Goal: Information Seeking & Learning: Understand process/instructions

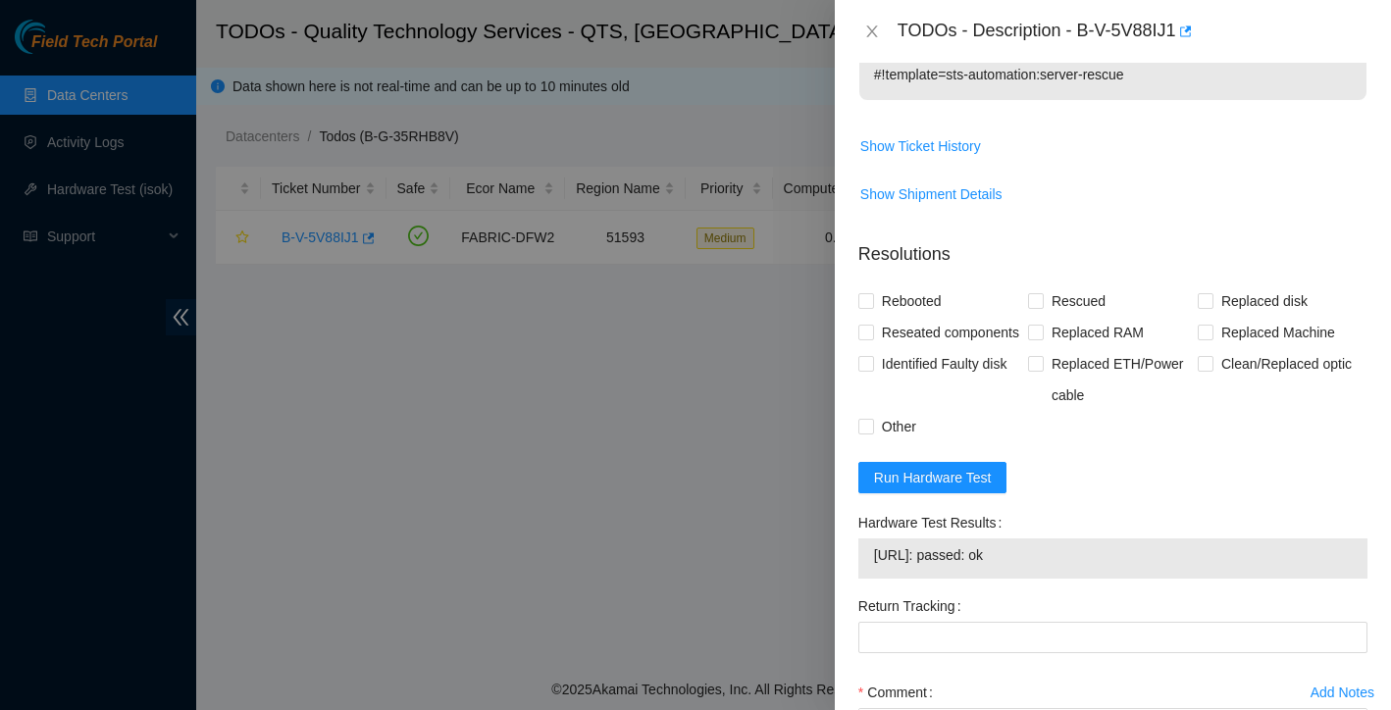
scroll to position [602, 0]
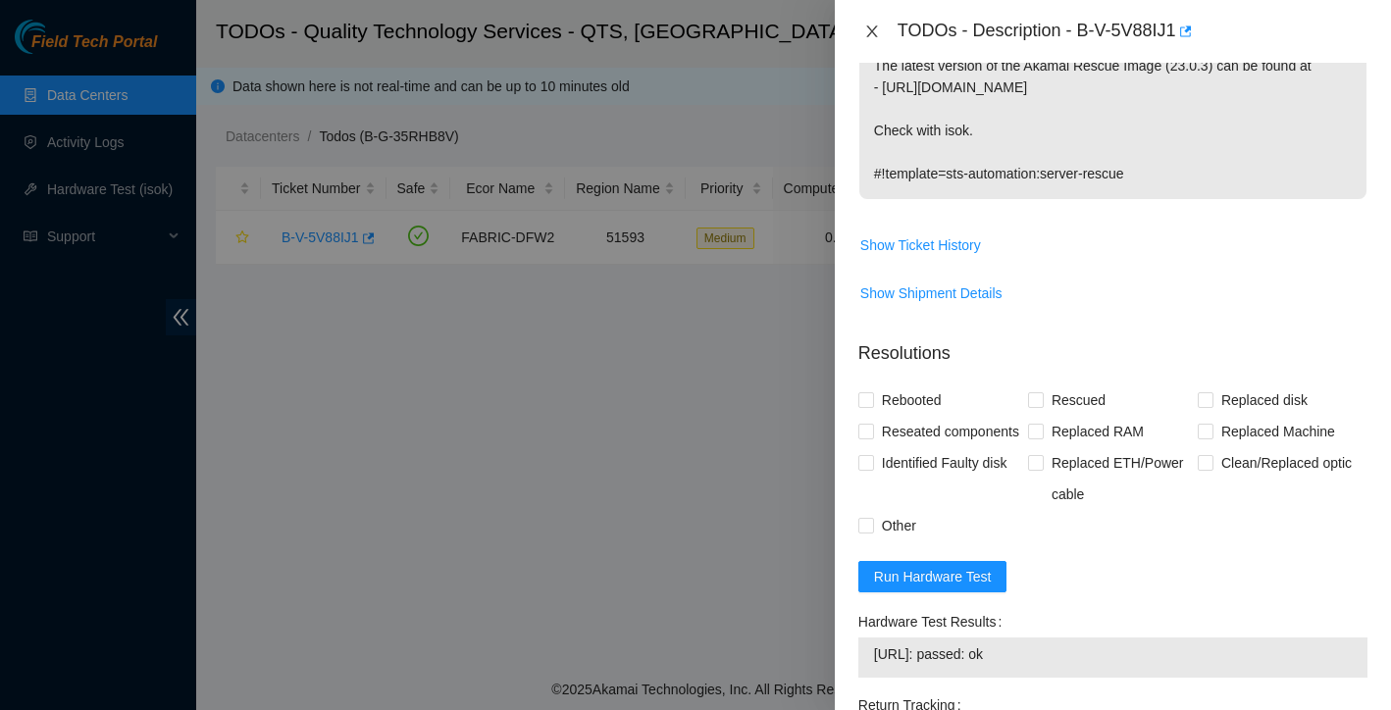
click at [868, 34] on icon "close" at bounding box center [871, 31] width 11 height 12
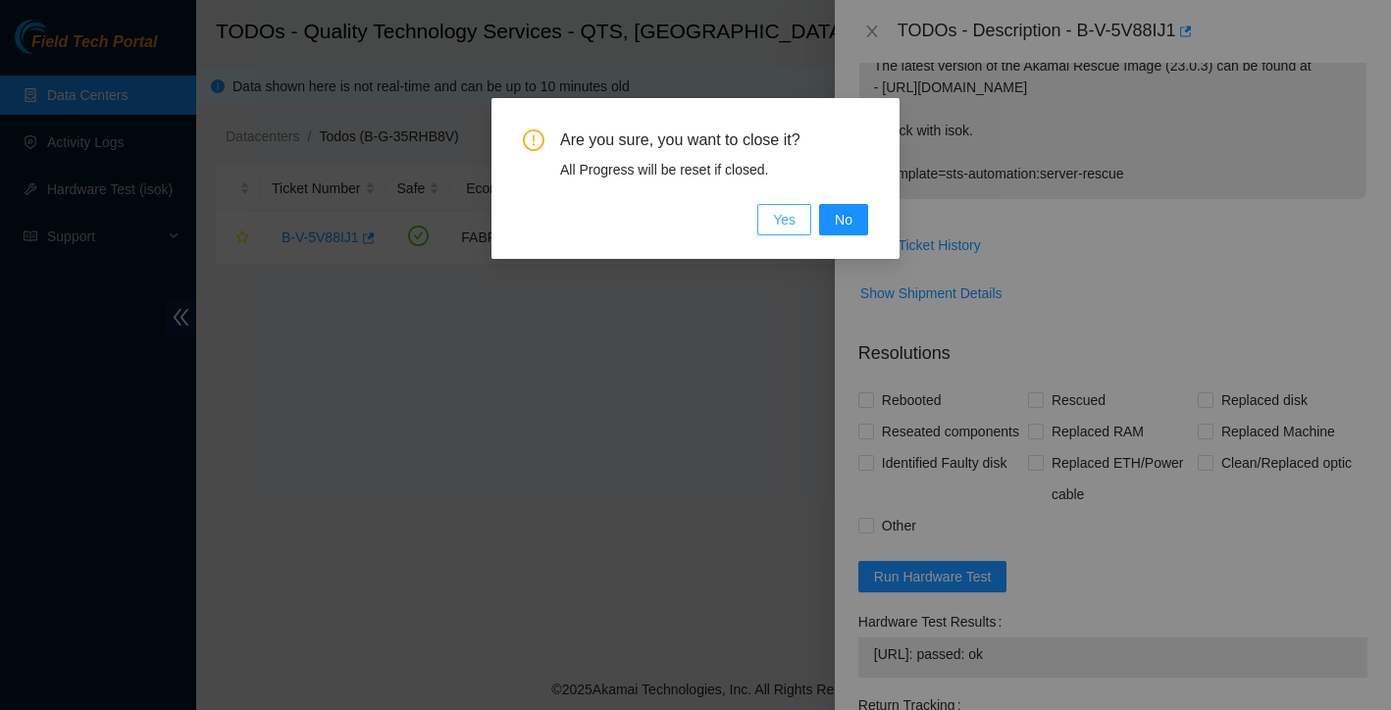
click at [784, 221] on span "Yes" at bounding box center [784, 220] width 23 height 22
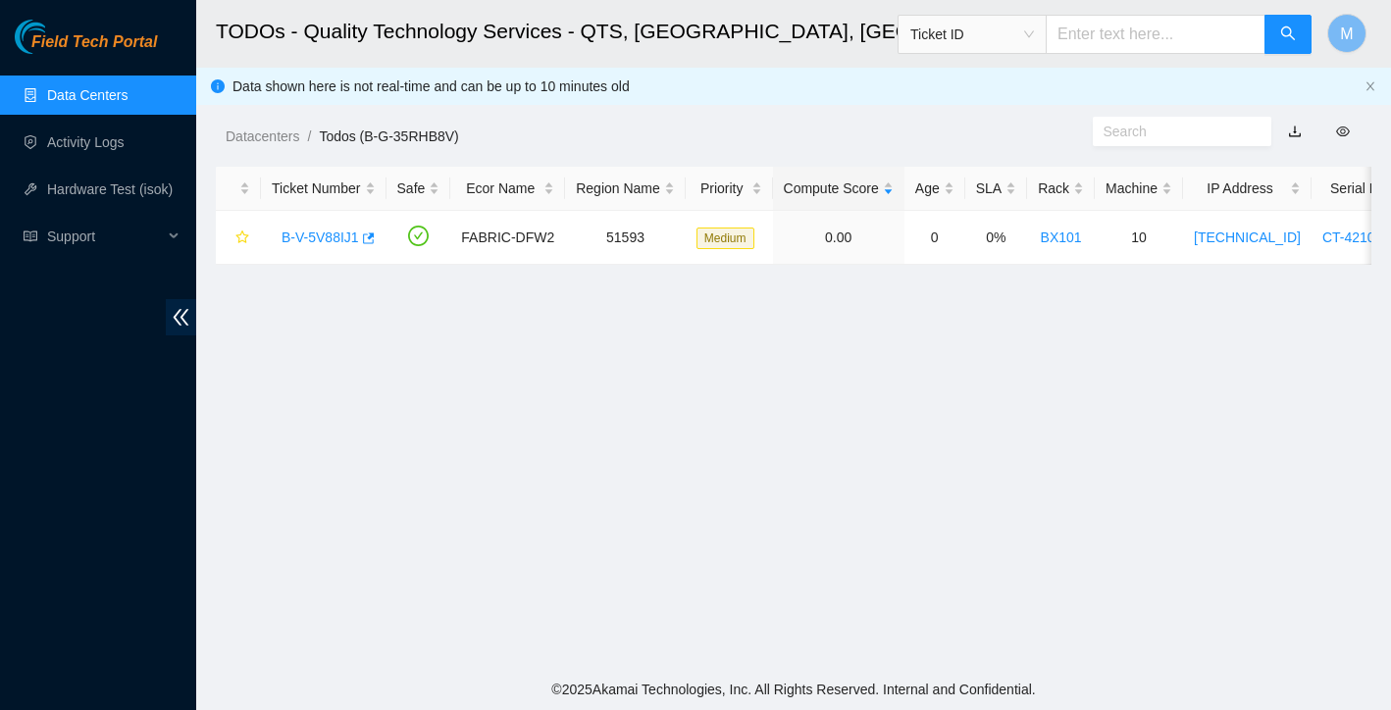
scroll to position [384, 0]
click at [76, 103] on link "Data Centers" at bounding box center [87, 95] width 80 height 16
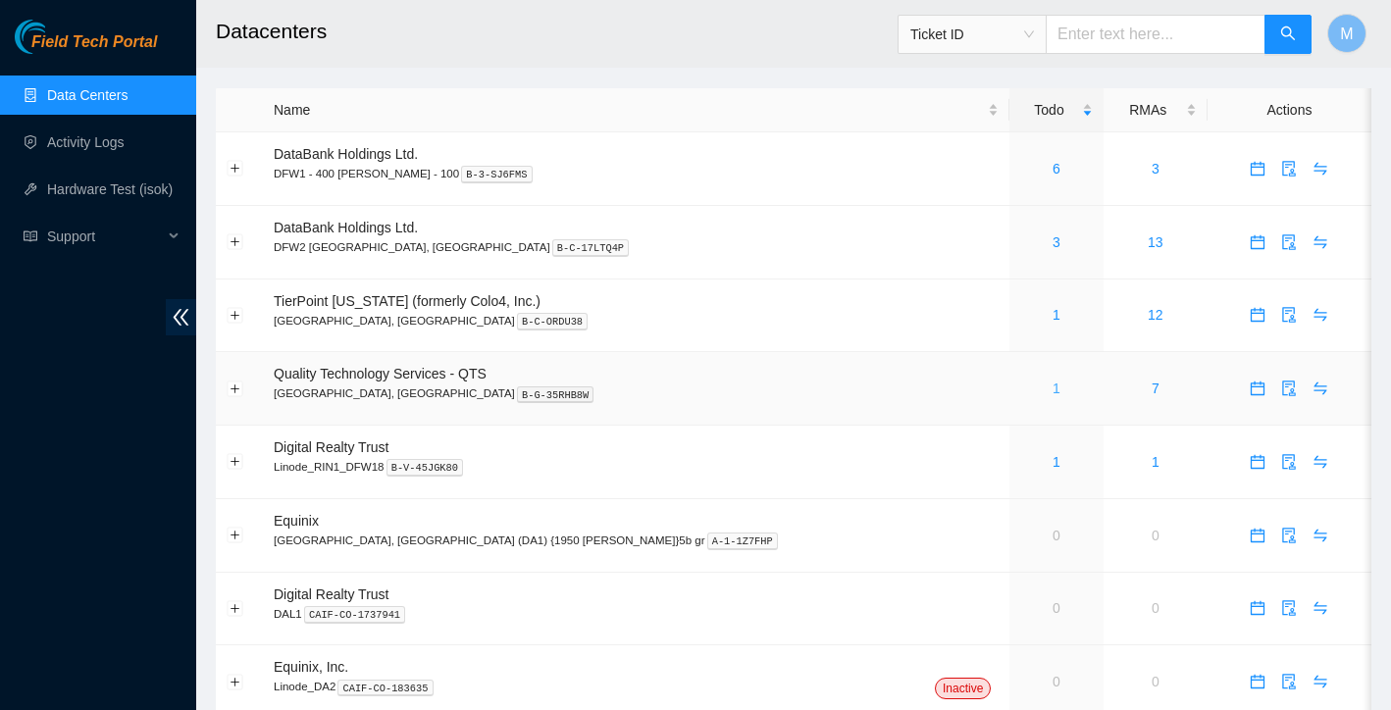
click at [1052, 386] on link "1" at bounding box center [1056, 388] width 8 height 16
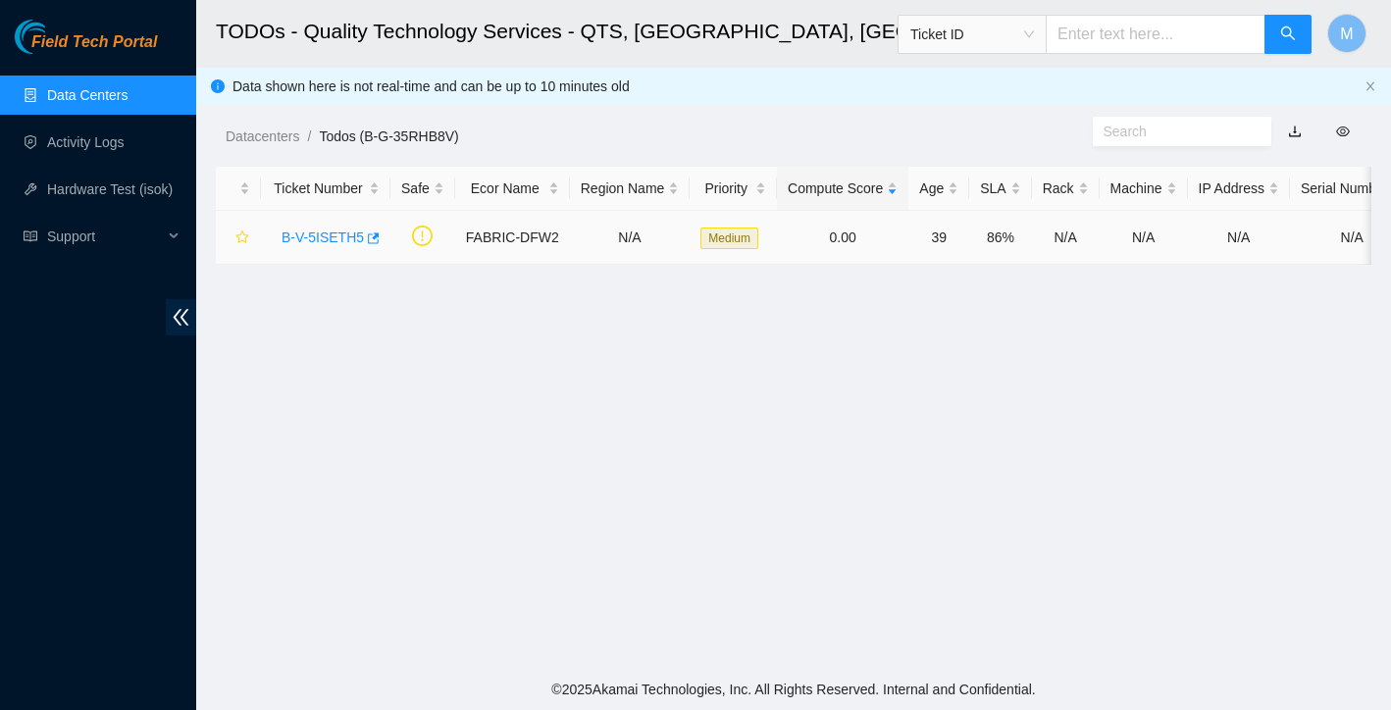
click at [315, 233] on link "B-V-5ISETH5" at bounding box center [322, 237] width 82 height 16
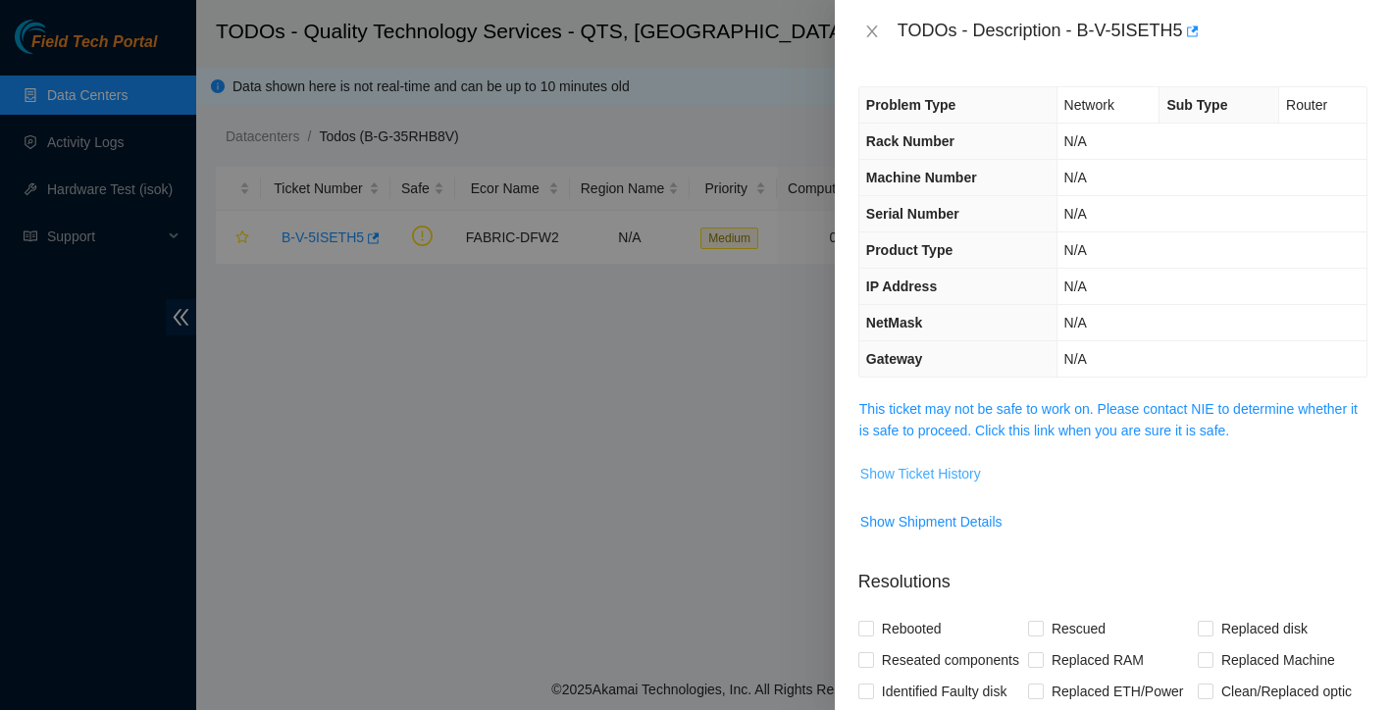
click at [965, 470] on span "Show Ticket History" at bounding box center [920, 474] width 121 height 22
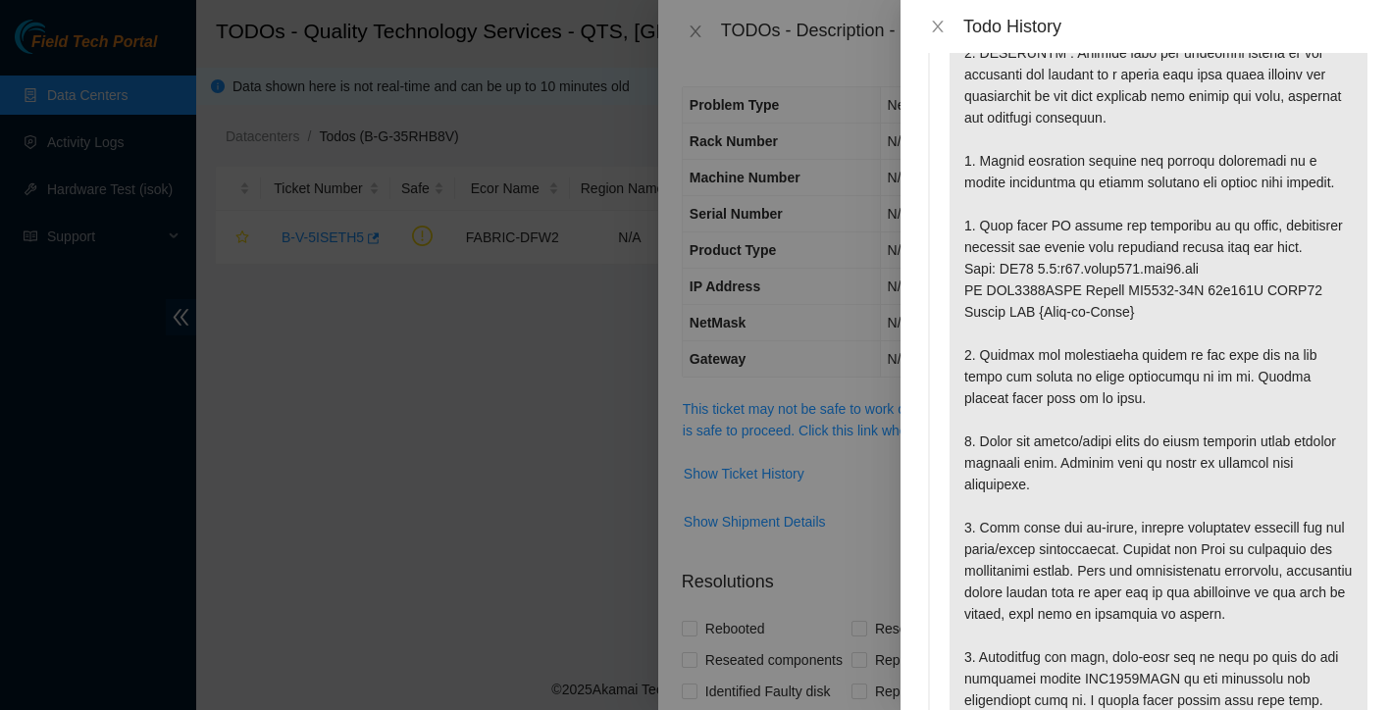
scroll to position [291, 0]
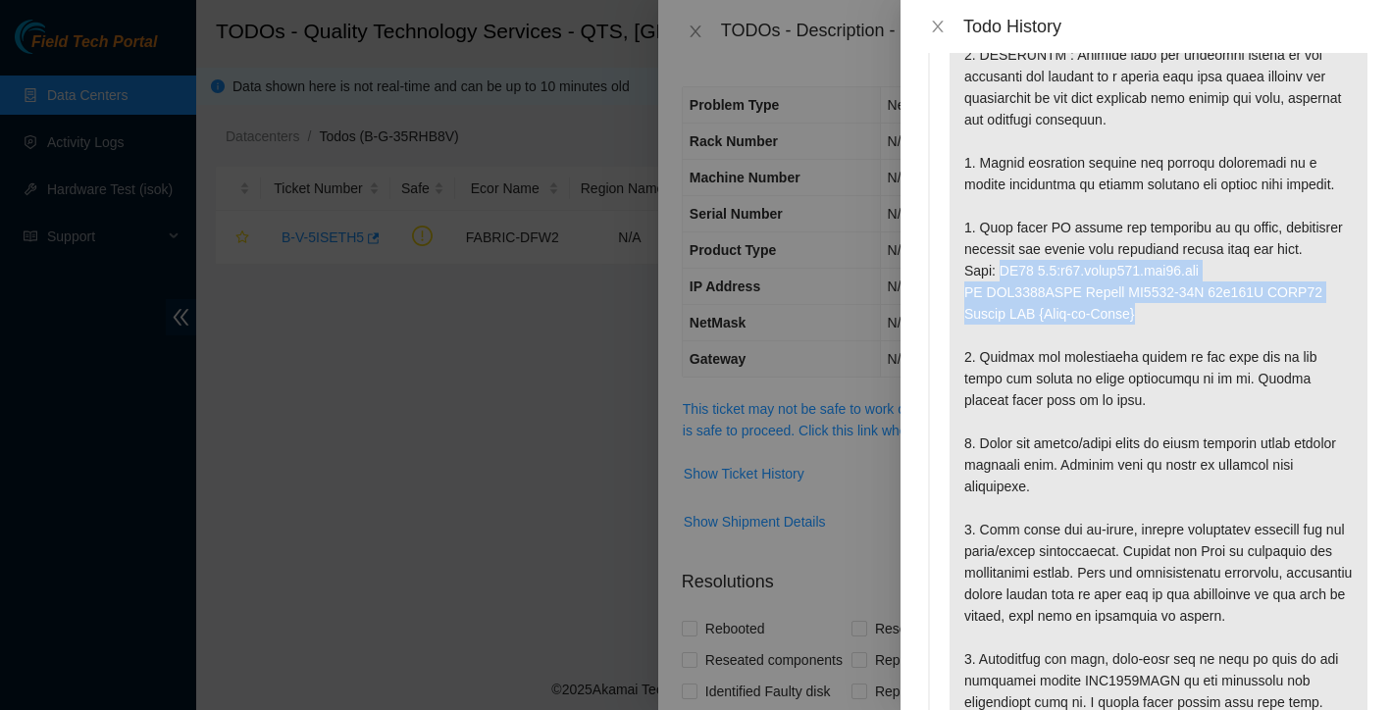
drag, startPoint x: 1001, startPoint y: 293, endPoint x: 1175, endPoint y: 342, distance: 180.4
click at [1175, 342] on p at bounding box center [1158, 314] width 418 height 1000
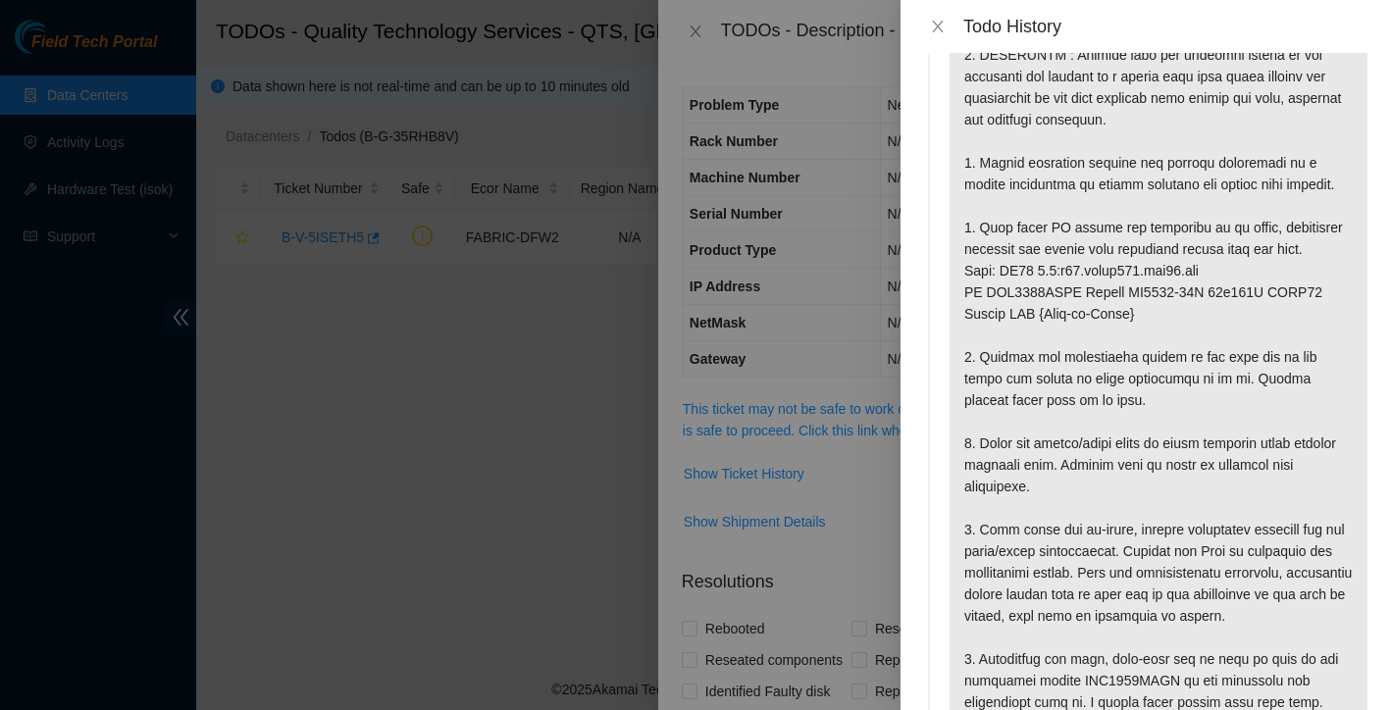
click at [1168, 353] on p at bounding box center [1158, 314] width 418 height 1000
click at [940, 32] on icon "close" at bounding box center [938, 27] width 16 height 16
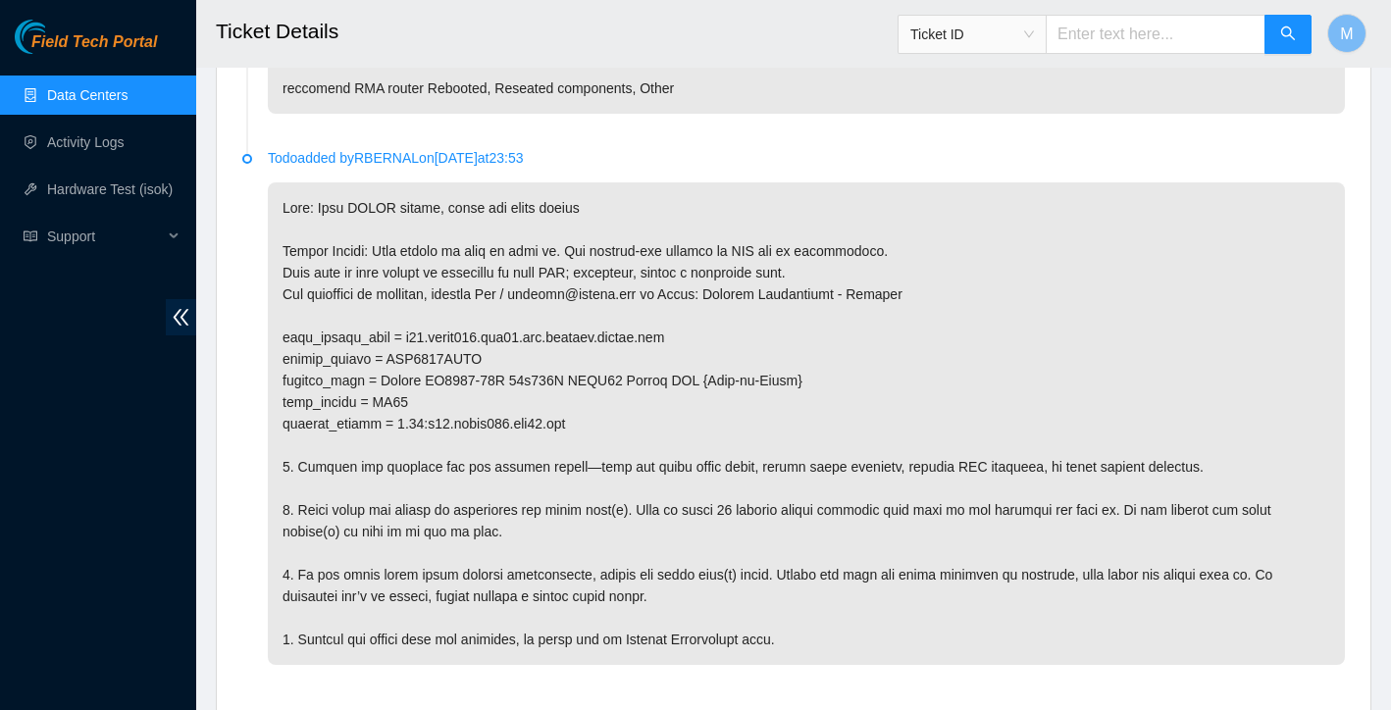
scroll to position [1349, 0]
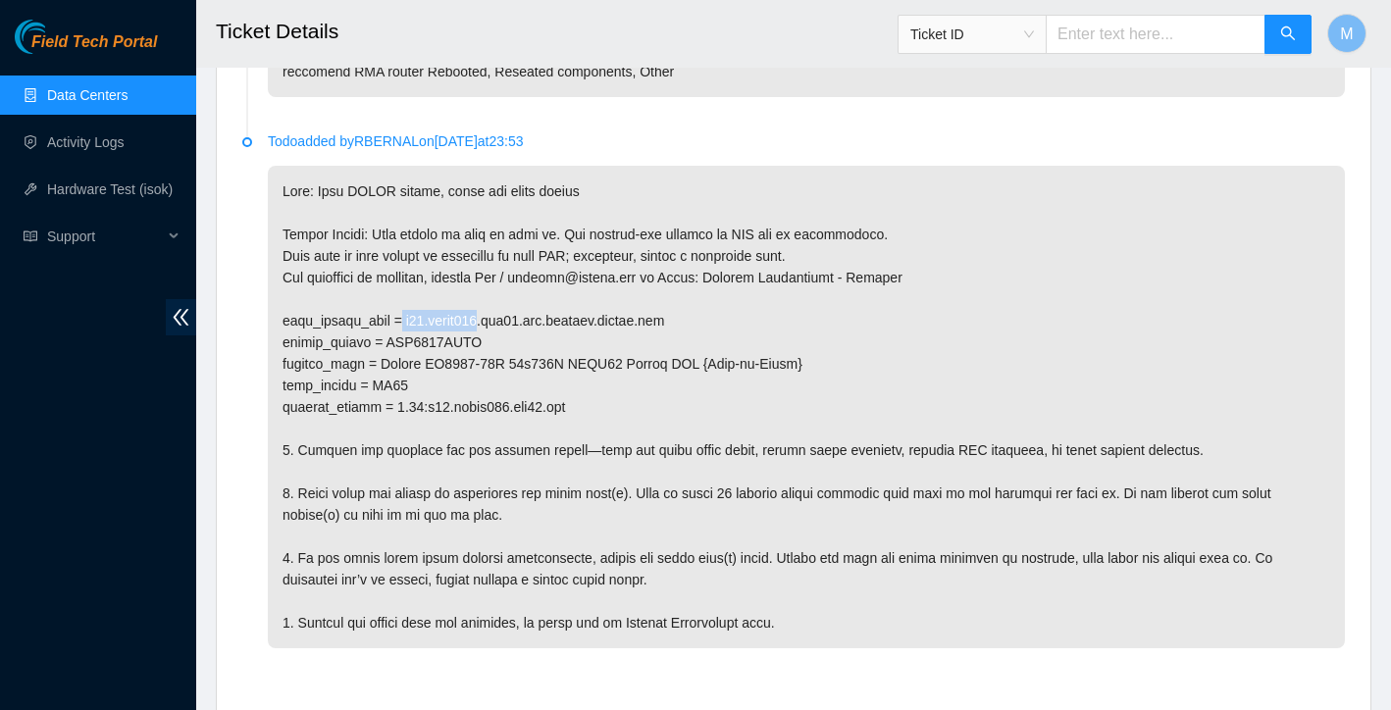
drag, startPoint x: 413, startPoint y: 342, endPoint x: 498, endPoint y: 335, distance: 85.6
click at [498, 335] on p at bounding box center [806, 407] width 1077 height 482
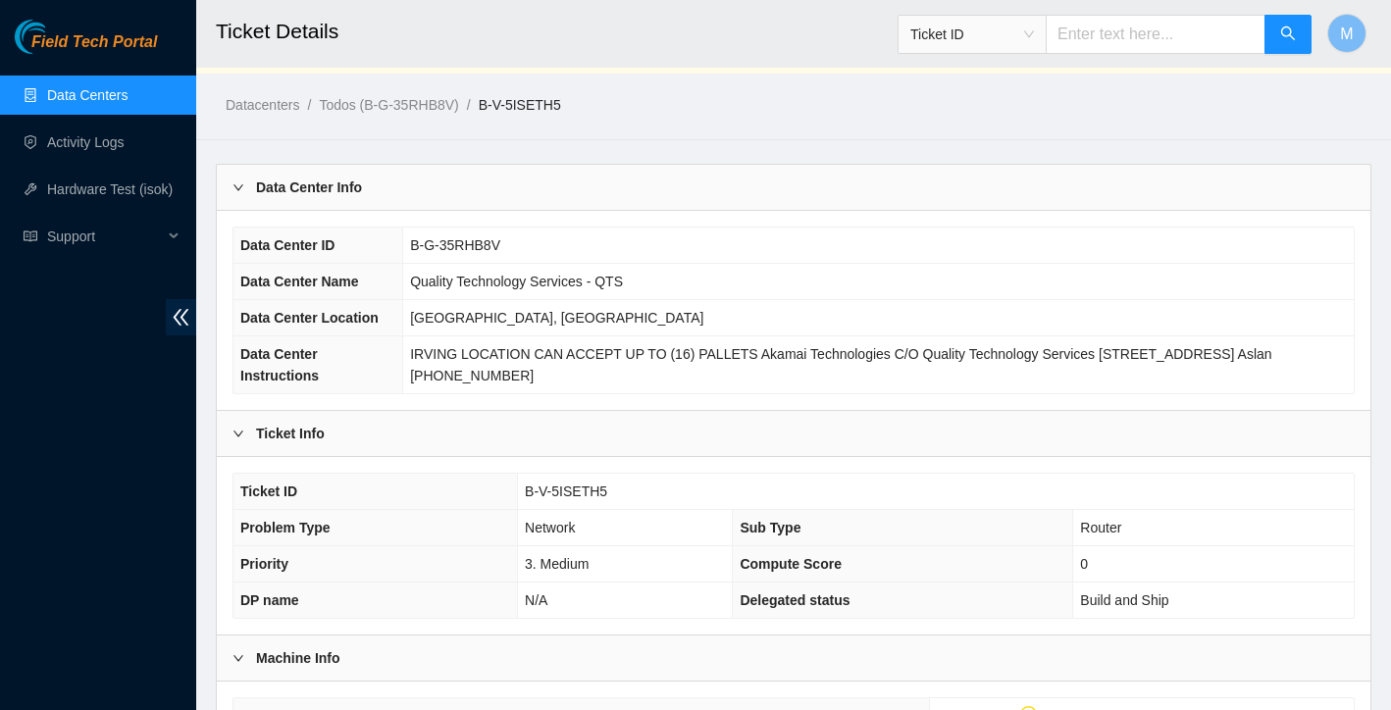
scroll to position [24, 0]
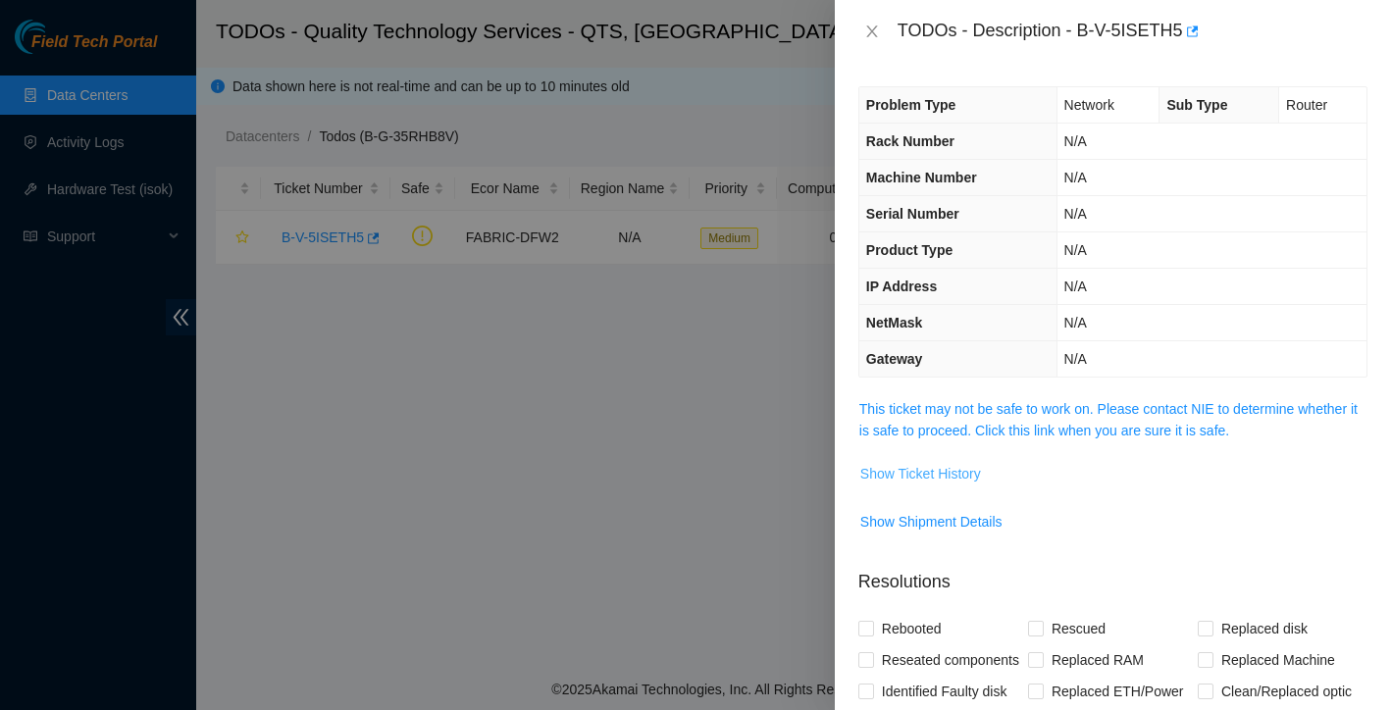
click at [958, 472] on span "Show Ticket History" at bounding box center [920, 474] width 121 height 22
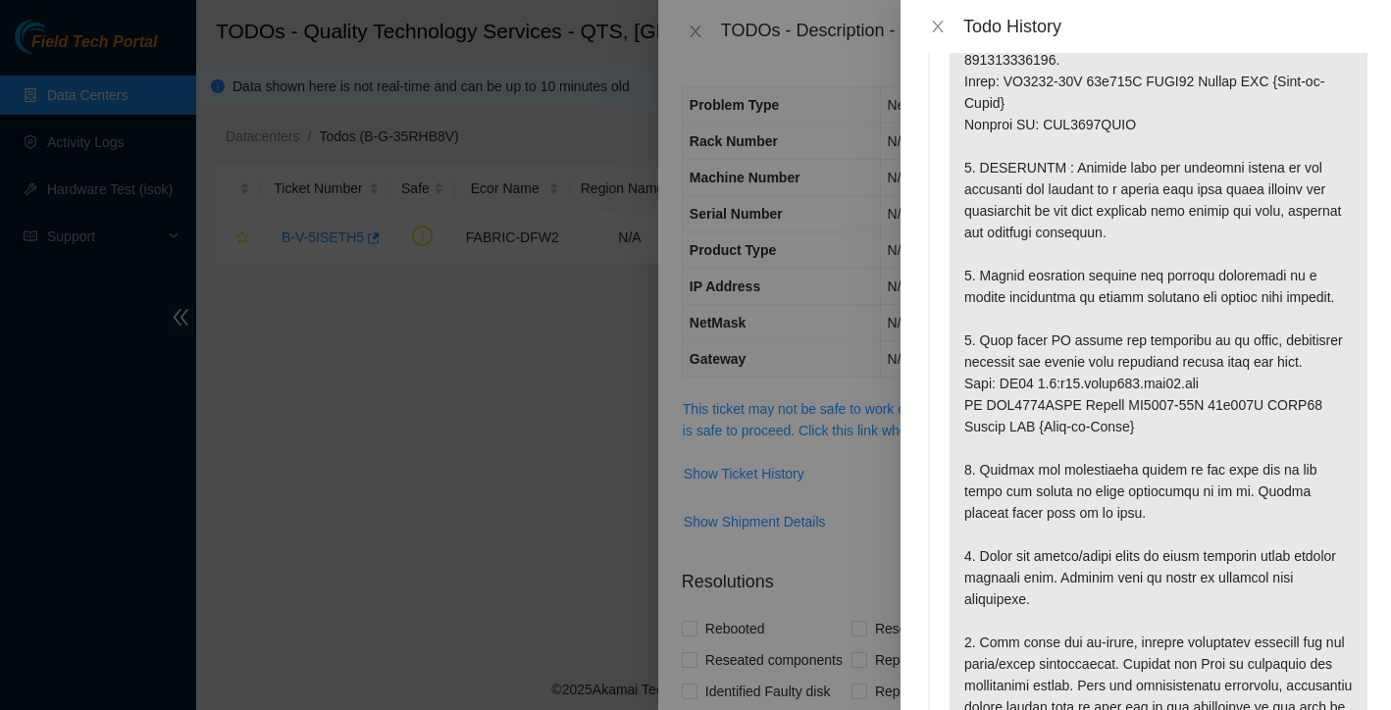
scroll to position [181, 0]
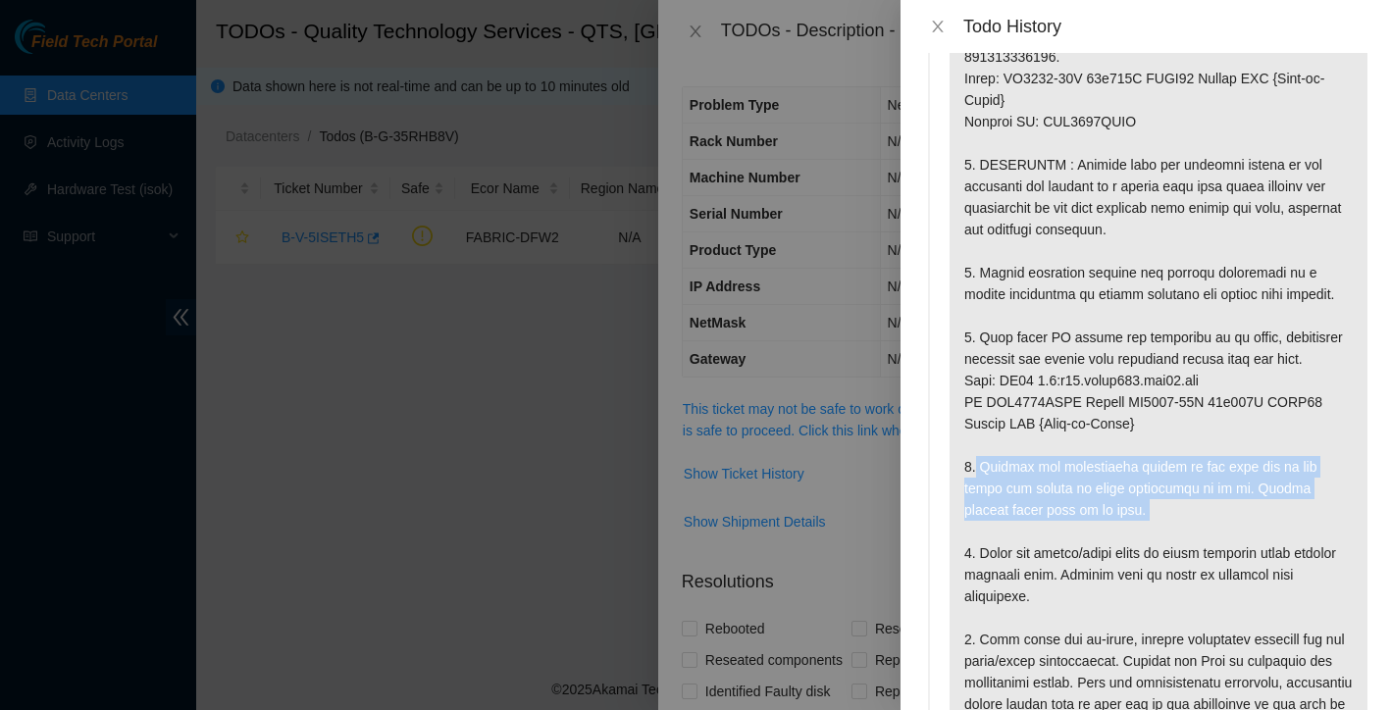
drag, startPoint x: 977, startPoint y: 490, endPoint x: 1069, endPoint y: 548, distance: 108.8
click at [1069, 548] on p at bounding box center [1158, 424] width 418 height 1000
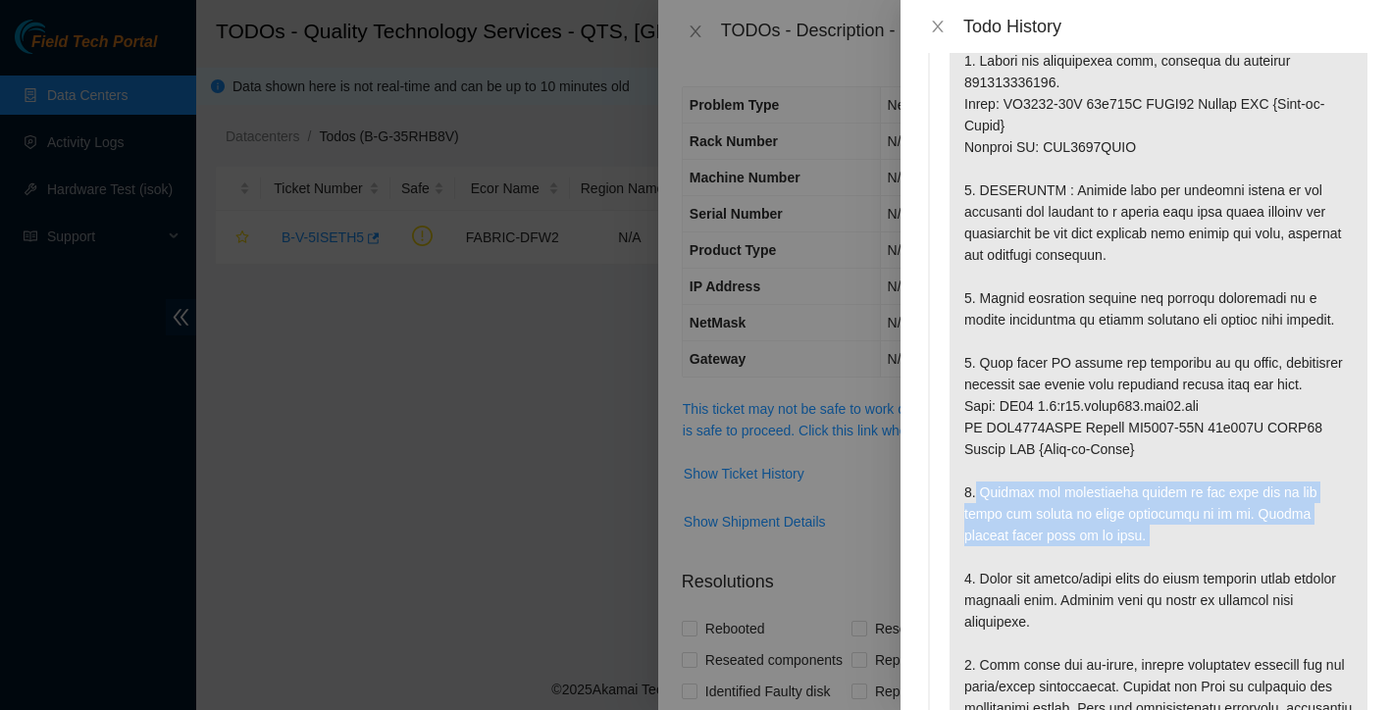
scroll to position [151, 0]
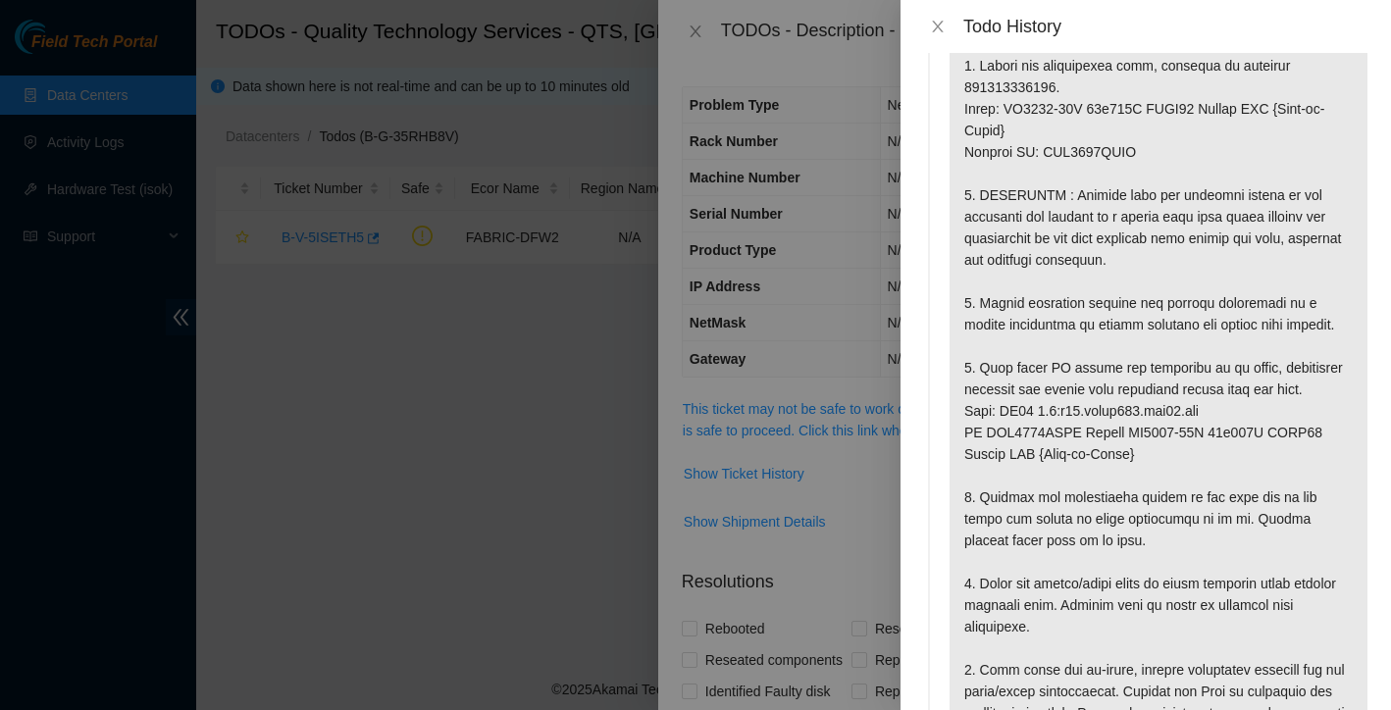
click at [849, 350] on div at bounding box center [695, 355] width 1391 height 710
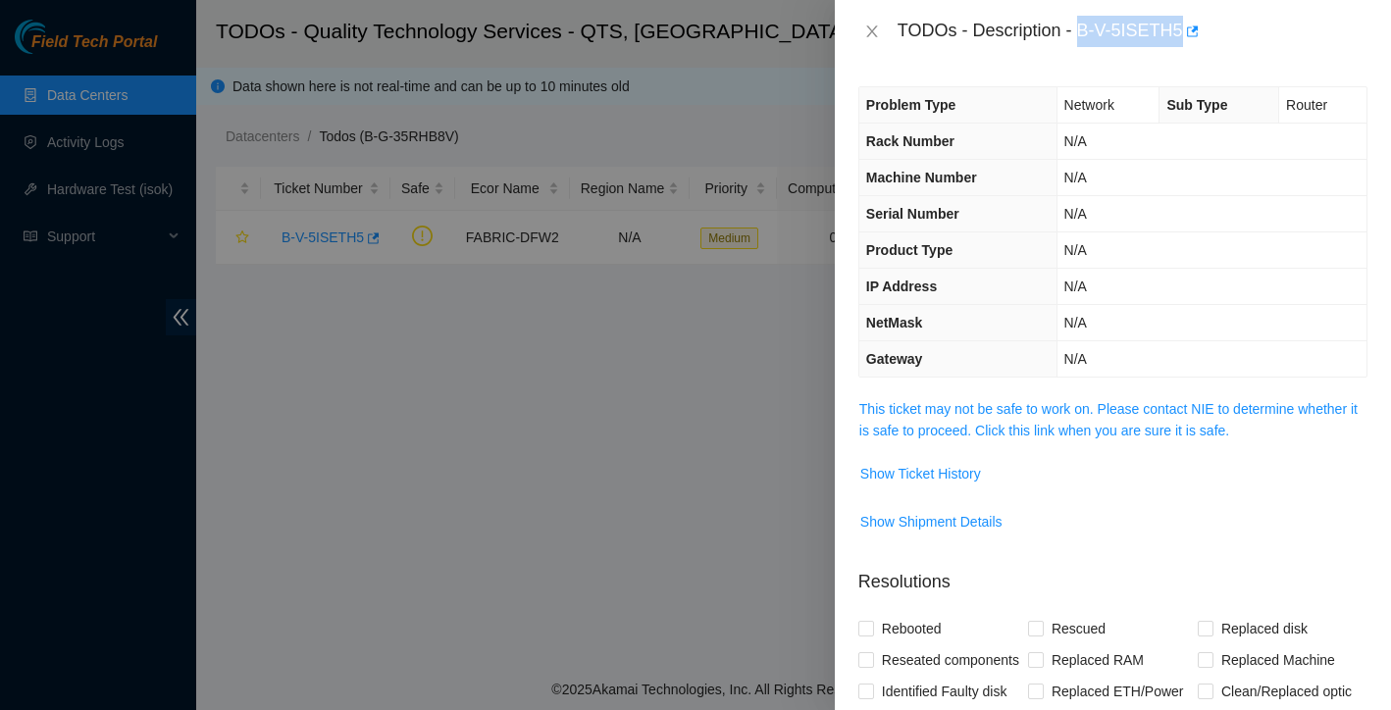
drag, startPoint x: 1083, startPoint y: 28, endPoint x: 1187, endPoint y: 29, distance: 104.0
click at [1187, 29] on div "TODOs - Description - B-V-5ISETH5" at bounding box center [1132, 31] width 470 height 31
copy div "B-V-5ISETH5"
click at [923, 477] on span "Show Ticket History" at bounding box center [920, 474] width 121 height 22
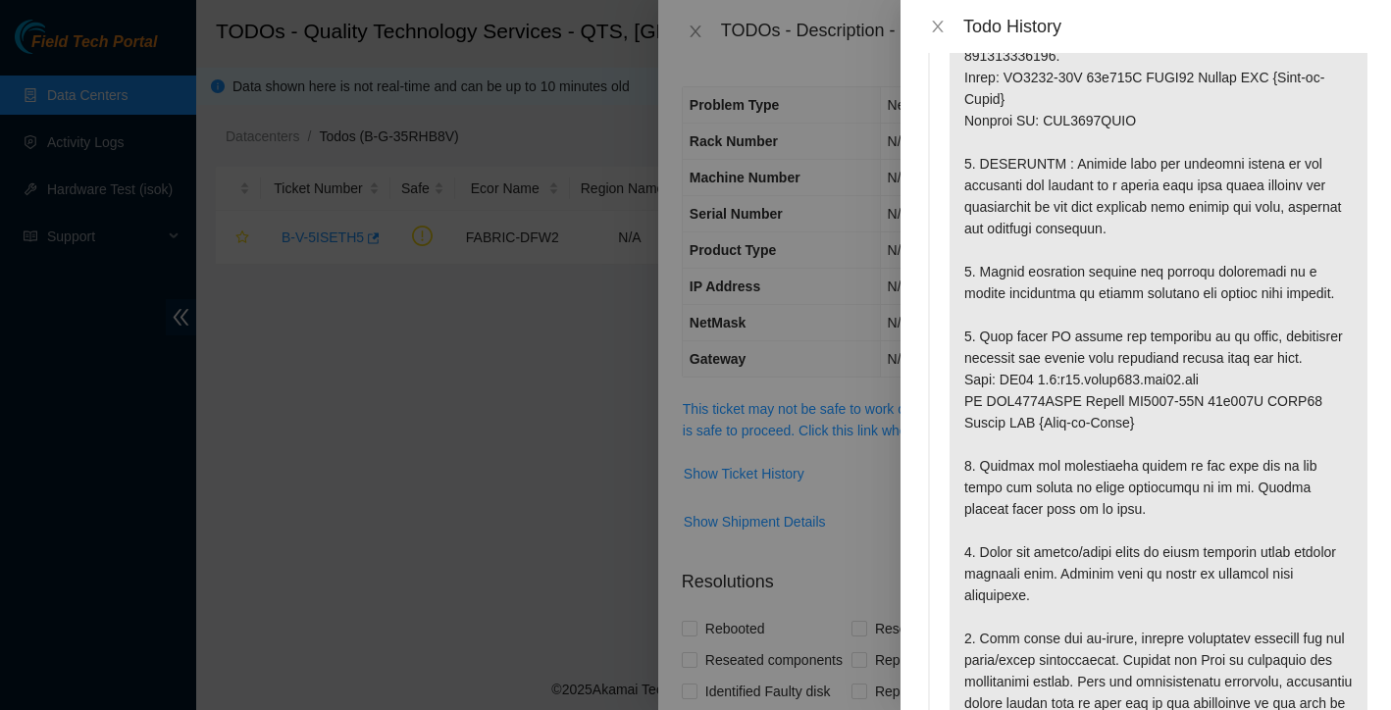
scroll to position [183, 0]
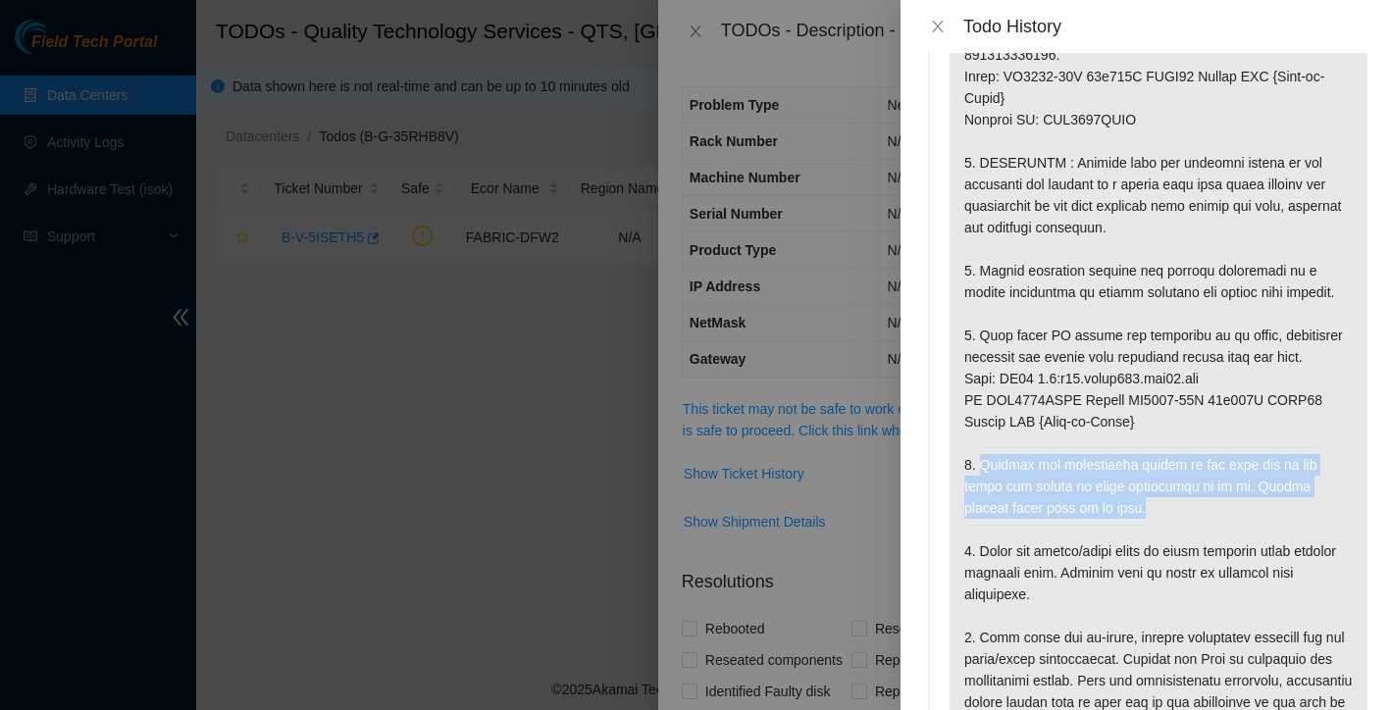
drag, startPoint x: 981, startPoint y: 485, endPoint x: 1112, endPoint y: 536, distance: 141.0
click at [1112, 536] on p at bounding box center [1158, 422] width 418 height 1000
click at [1022, 511] on p at bounding box center [1158, 422] width 418 height 1000
drag, startPoint x: 966, startPoint y: 485, endPoint x: 1112, endPoint y: 524, distance: 151.0
click at [1112, 524] on p at bounding box center [1158, 422] width 418 height 1000
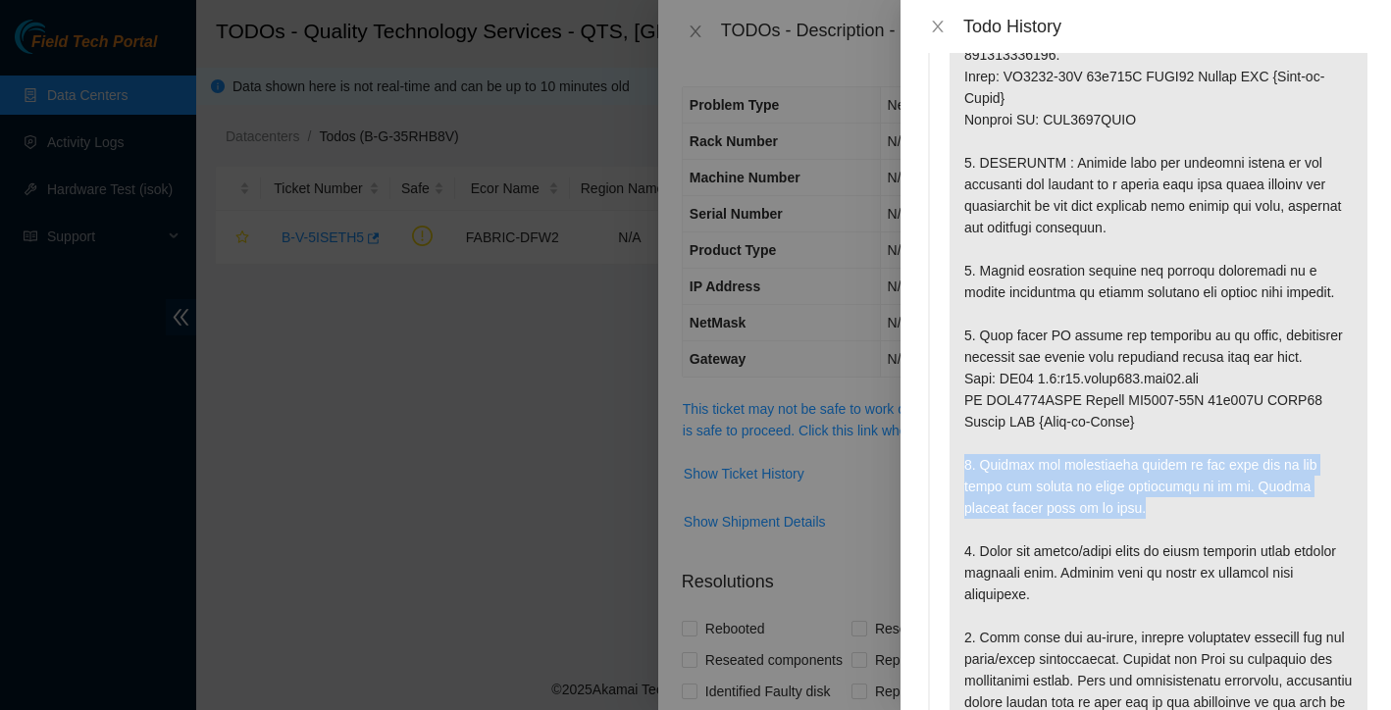
copy p "5. Install the replacement router in the rack but do not power the router up un…"
